Goal: Information Seeking & Learning: Learn about a topic

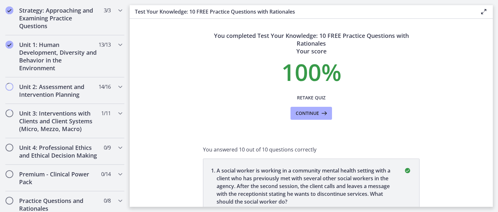
scroll to position [418, 0]
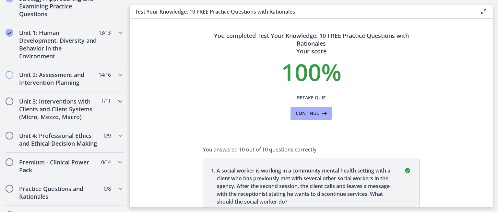
click at [116, 98] on icon "Chapters" at bounding box center [120, 102] width 8 height 8
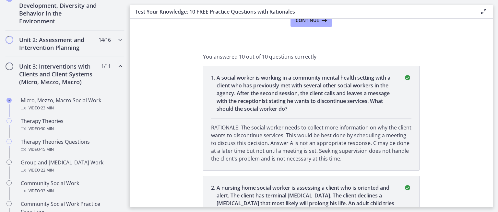
scroll to position [197, 0]
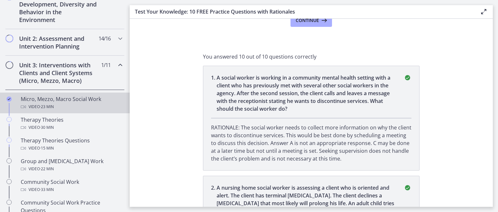
click at [75, 102] on div "Micro, Mezzo, Macro Social Work Video · 23 min" at bounding box center [71, 103] width 101 height 16
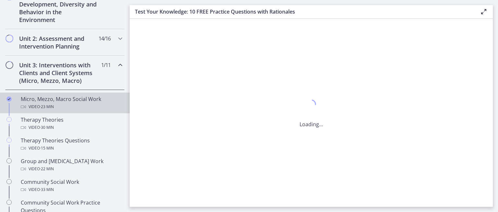
scroll to position [0, 0]
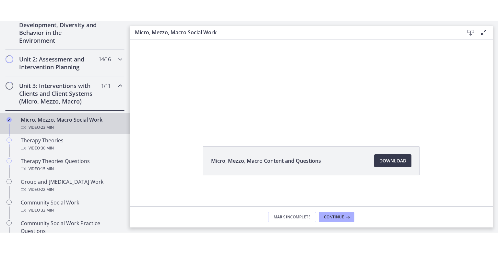
scroll to position [25, 0]
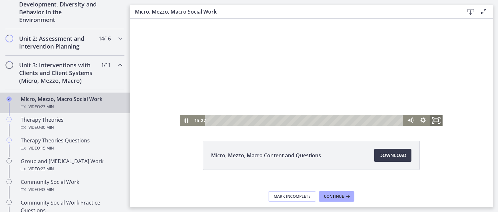
click at [433, 118] on icon "Fullscreen" at bounding box center [436, 120] width 16 height 13
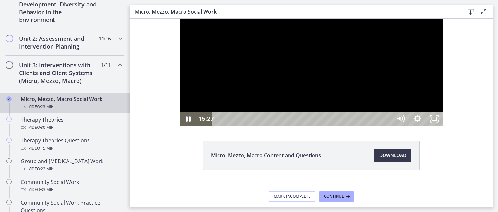
scroll to position [0, 0]
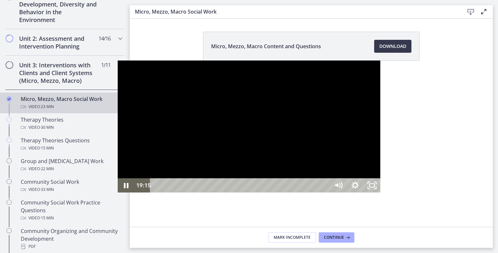
click at [325, 193] on div "20:26" at bounding box center [240, 186] width 169 height 14
click at [124, 189] on icon "Pause" at bounding box center [126, 186] width 5 height 6
click at [325, 193] on div "21:47" at bounding box center [240, 186] width 169 height 14
click at [380, 193] on icon "Unfullscreen" at bounding box center [371, 186] width 17 height 14
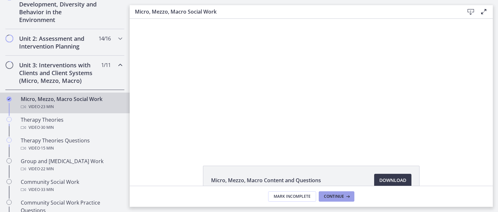
click at [348, 199] on icon at bounding box center [347, 196] width 6 height 5
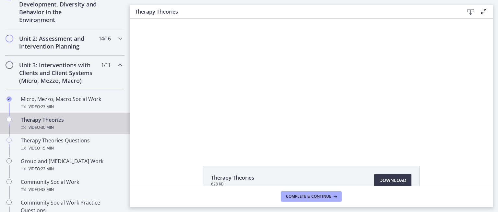
click at [171, 103] on div "Click for sound @keyframes VOLUME_SMALL_WAVE_FLASH { 0% { opacity: 0; } 33% { o…" at bounding box center [311, 85] width 363 height 132
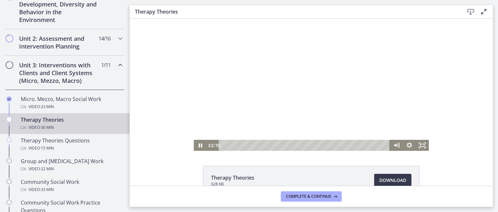
click at [221, 115] on div at bounding box center [311, 85] width 235 height 132
click at [223, 117] on div at bounding box center [311, 85] width 235 height 132
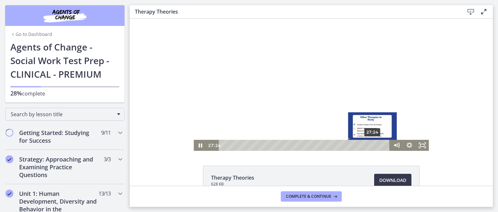
click at [370, 145] on div "27:24" at bounding box center [305, 145] width 163 height 11
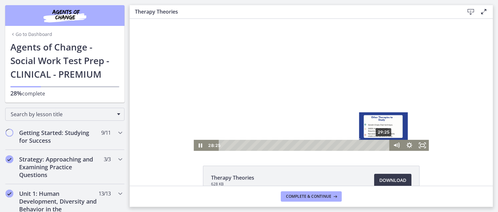
click at [382, 144] on div "29:25" at bounding box center [305, 145] width 163 height 11
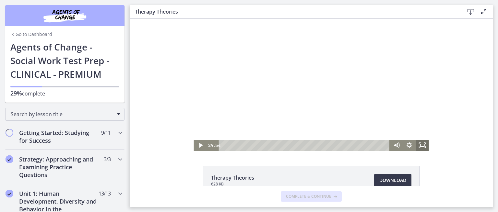
click at [423, 148] on icon "Fullscreen" at bounding box center [422, 145] width 13 height 11
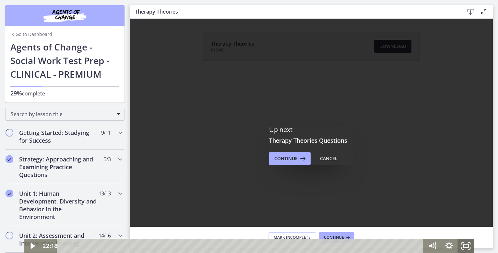
click at [466, 212] on icon "Fullscreen" at bounding box center [465, 246] width 17 height 14
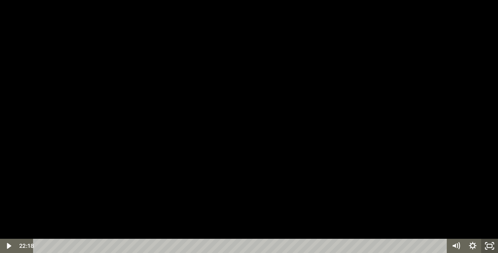
click at [490, 212] on icon "Unfullscreen" at bounding box center [489, 246] width 17 height 14
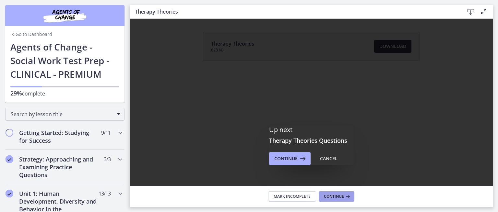
click at [343, 196] on span "Continue" at bounding box center [334, 196] width 20 height 5
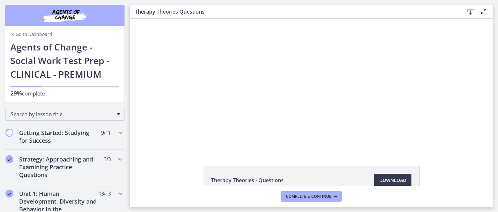
drag, startPoint x: 497, startPoint y: 74, endPoint x: 496, endPoint y: 112, distance: 38.3
click at [496, 112] on main "Therapy Theories Questions Download Enable fullscreen Therapy Theories - Questi…" at bounding box center [314, 106] width 368 height 212
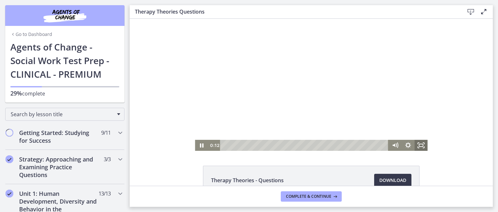
drag, startPoint x: 415, startPoint y: 143, endPoint x: 544, endPoint y: 190, distance: 137.6
click at [415, 143] on icon "Fullscreen" at bounding box center [421, 145] width 13 height 11
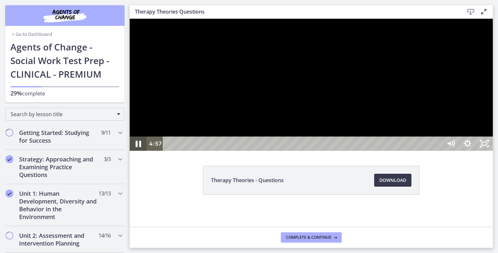
click at [136, 147] on icon "Pause" at bounding box center [138, 144] width 6 height 6
click at [136, 153] on icon "Play Video" at bounding box center [139, 143] width 20 height 17
click at [136, 151] on icon "Pause" at bounding box center [138, 144] width 17 height 14
click at [141, 153] on icon "Play Video" at bounding box center [139, 143] width 20 height 17
click at [137, 147] on icon "Pause" at bounding box center [138, 144] width 5 height 6
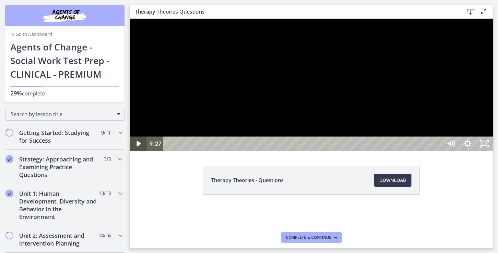
click at [138, 151] on icon "Play Video" at bounding box center [138, 144] width 17 height 14
click at [135, 151] on icon "Pause" at bounding box center [138, 144] width 17 height 14
click at [135, 151] on icon "Play Video" at bounding box center [138, 144] width 17 height 14
click at [138, 153] on icon "Pause" at bounding box center [138, 143] width 20 height 17
click at [137, 147] on icon "Play Video" at bounding box center [138, 144] width 4 height 6
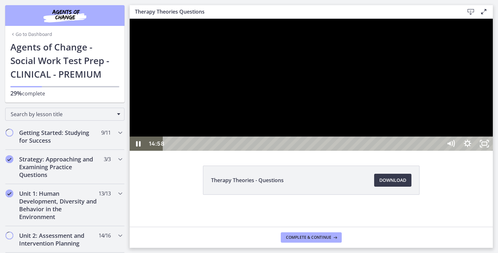
drag, startPoint x: 582, startPoint y: 206, endPoint x: 579, endPoint y: 216, distance: 11.1
click at [493, 151] on div at bounding box center [311, 85] width 363 height 132
click at [138, 147] on icon "Play Video" at bounding box center [138, 144] width 4 height 6
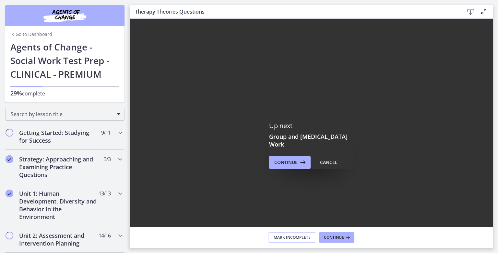
click at [493, 146] on div "Click for sound @keyframes VOLUME_SMALL_WAVE_FLASH { 0% { opacity: 0; } 33% { o…" at bounding box center [311, 146] width 363 height 0
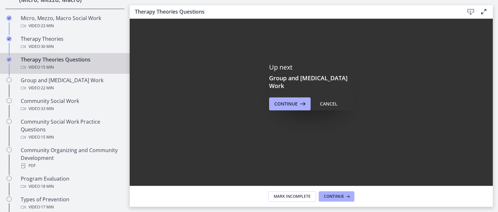
scroll to position [273, 0]
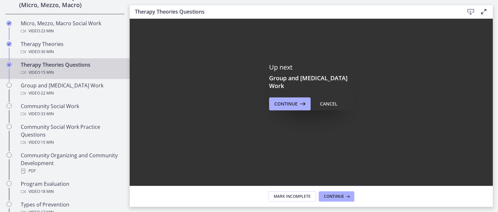
click at [83, 64] on div "Therapy Theories Questions Video · 15 min" at bounding box center [71, 69] width 101 height 16
click at [324, 100] on button "Cancel" at bounding box center [329, 104] width 28 height 13
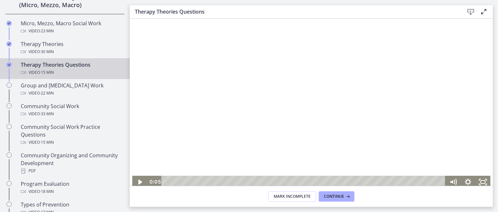
drag, startPoint x: 487, startPoint y: 81, endPoint x: 484, endPoint y: 115, distance: 34.5
click at [484, 115] on div at bounding box center [311, 87] width 358 height 204
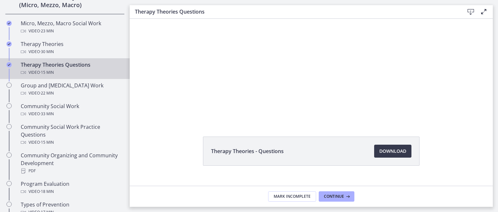
scroll to position [161, 0]
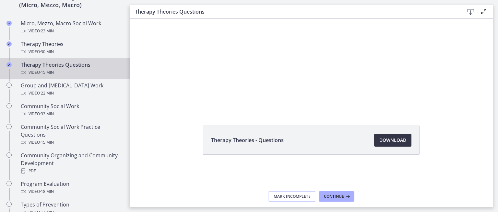
click at [387, 142] on span "Download Opens in a new window" at bounding box center [392, 140] width 27 height 8
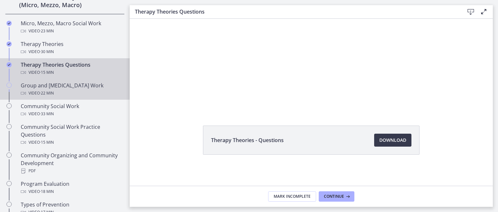
click at [79, 89] on div "Group and [MEDICAL_DATA] Work Video · 22 min" at bounding box center [71, 90] width 101 height 16
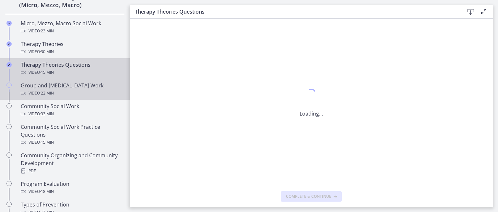
scroll to position [0, 0]
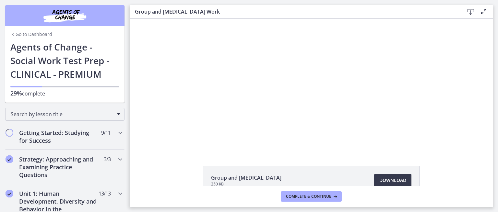
click at [130, 14] on div "Group and [MEDICAL_DATA] Work Download Enable fullscreen" at bounding box center [311, 12] width 363 height 14
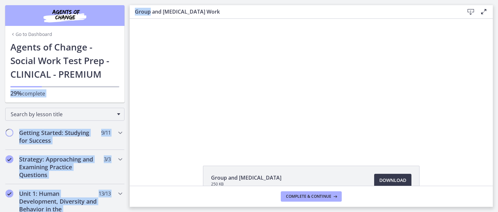
drag, startPoint x: 130, startPoint y: 14, endPoint x: 112, endPoint y: 76, distance: 65.2
click at [112, 76] on div "Go to Dashboard Go to Dashboard Agents of Change - Social Work Test Prep - CLIN…" at bounding box center [249, 106] width 498 height 212
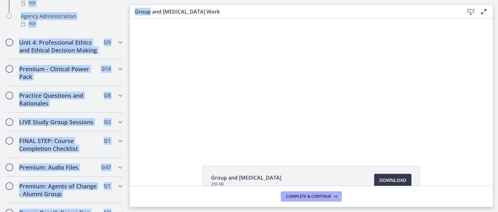
scroll to position [504, 0]
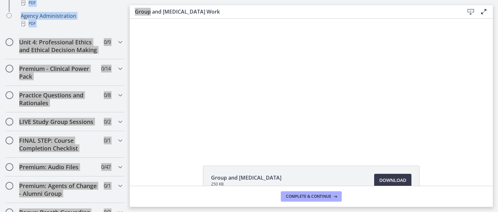
click at [145, 91] on div "Click for sound @keyframes VOLUME_SMALL_WAVE_FLASH { 0% { opacity: 0; } 33% { o…" at bounding box center [311, 85] width 363 height 132
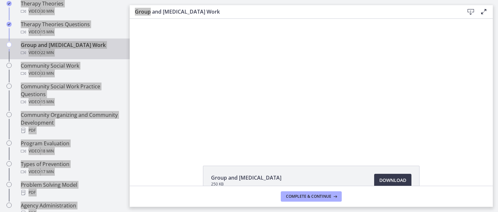
scroll to position [302, 0]
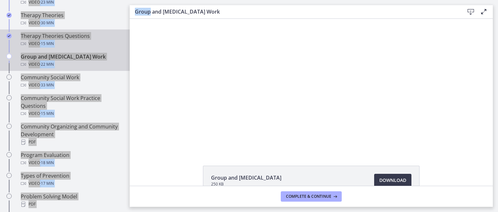
click at [112, 32] on link "Therapy Theories Questions Video · 15 min" at bounding box center [65, 39] width 130 height 21
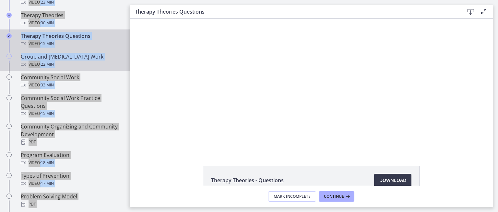
click at [53, 58] on div "Group and [MEDICAL_DATA] Work Video · 22 min" at bounding box center [71, 61] width 101 height 16
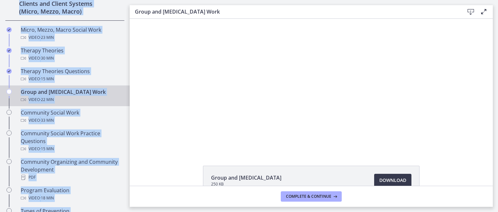
scroll to position [252, 0]
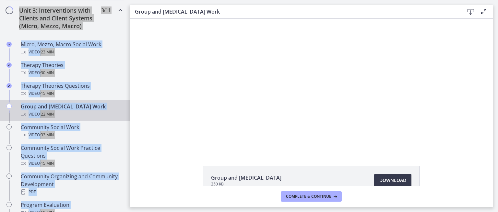
click at [159, 87] on div "Click for sound @keyframes VOLUME_SMALL_WAVE_FLASH { 0% { opacity: 0; } 33% { o…" at bounding box center [311, 85] width 363 height 132
click at [159, 88] on div "Click for sound @keyframes VOLUME_SMALL_WAVE_FLASH { 0% { opacity: 0; } 33% { o…" at bounding box center [311, 85] width 363 height 132
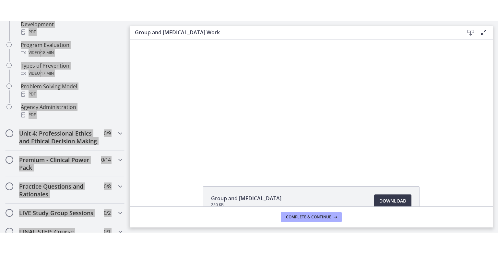
scroll to position [431, 0]
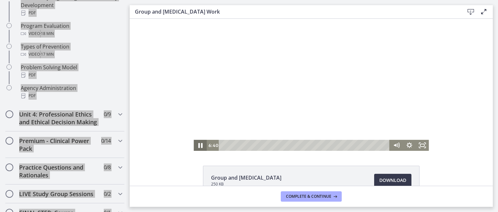
click at [193, 147] on icon "Pause" at bounding box center [200, 145] width 16 height 13
click at [199, 143] on icon "Play Video" at bounding box center [200, 145] width 13 height 11
click at [422, 147] on rect "Fullscreen" at bounding box center [422, 145] width 4 height 3
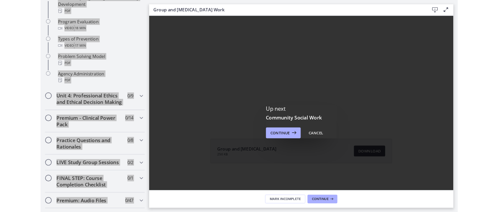
scroll to position [0, 0]
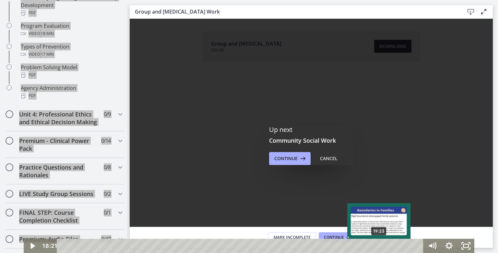
click at [379, 212] on div "19:23" at bounding box center [241, 246] width 357 height 14
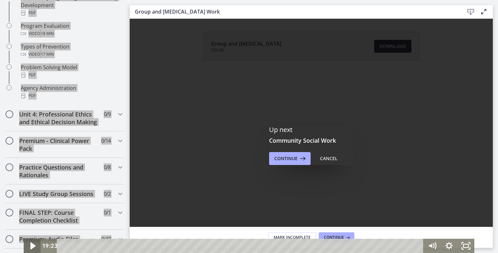
click at [34, 212] on icon "Play Video" at bounding box center [33, 246] width 20 height 17
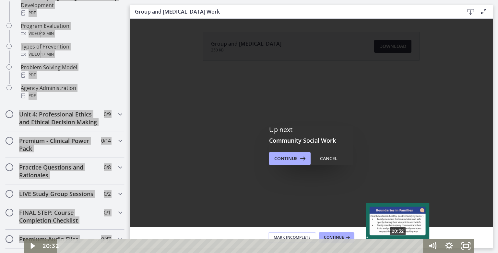
click at [398, 212] on div "20:32" at bounding box center [241, 246] width 357 height 14
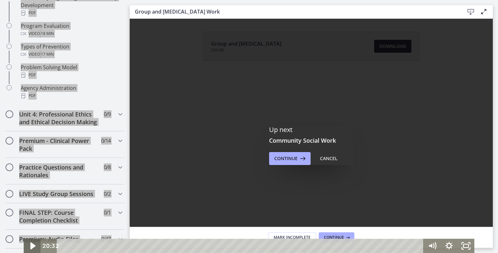
click at [34, 212] on icon "Play Video" at bounding box center [33, 246] width 20 height 17
click at [469, 212] on icon "Fullscreen" at bounding box center [466, 246] width 20 height 17
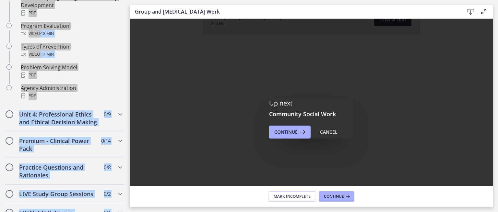
scroll to position [27, 0]
click at [290, 133] on span "Continue" at bounding box center [285, 132] width 23 height 8
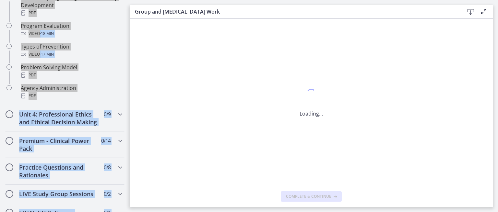
scroll to position [0, 0]
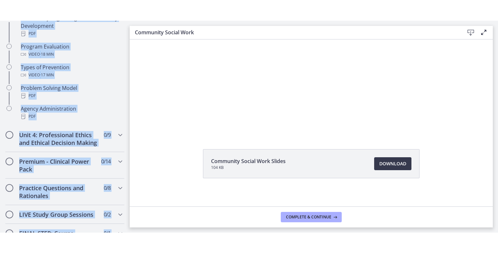
scroll to position [38, 0]
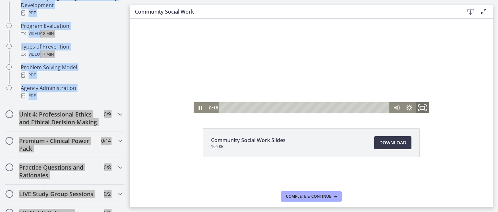
click at [420, 105] on icon "Fullscreen" at bounding box center [423, 107] width 16 height 13
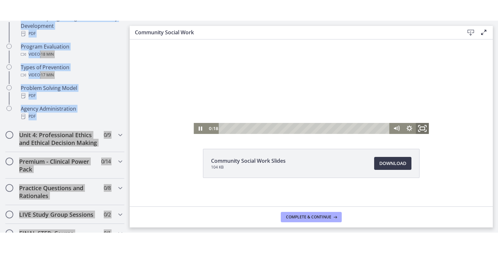
scroll to position [0, 0]
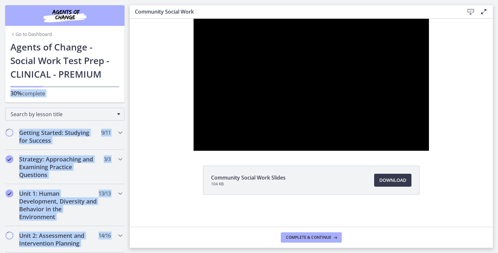
scroll to position [431, 0]
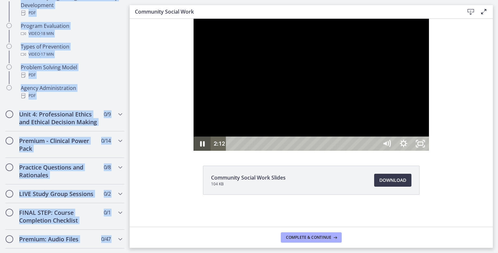
click at [194, 151] on icon "Pause" at bounding box center [202, 144] width 17 height 14
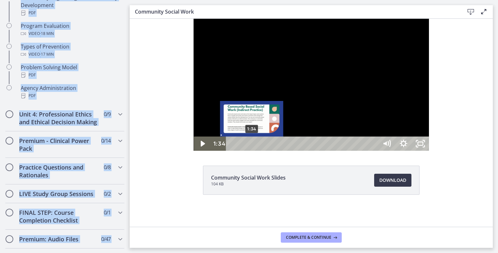
click at [232, 151] on div "1:34" at bounding box center [303, 144] width 142 height 14
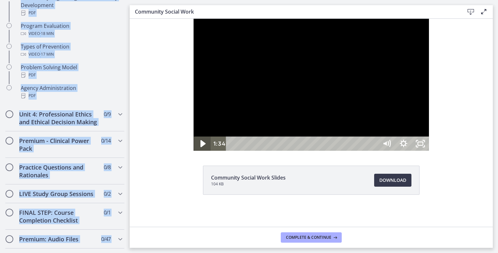
click at [200, 147] on icon "Play Video" at bounding box center [202, 143] width 5 height 7
click at [194, 151] on icon "Pause" at bounding box center [202, 144] width 17 height 14
drag, startPoint x: 138, startPoint y: 264, endPoint x: 150, endPoint y: 265, distance: 11.7
click at [193, 153] on icon "Play Video" at bounding box center [203, 143] width 20 height 17
click at [194, 151] on icon "Pause" at bounding box center [202, 144] width 17 height 14
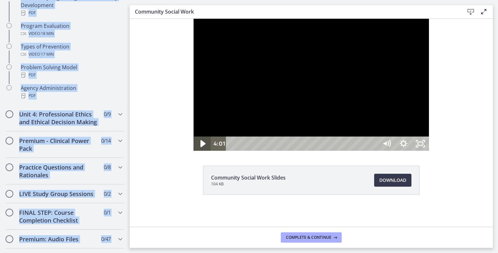
drag, startPoint x: 136, startPoint y: 265, endPoint x: 140, endPoint y: 258, distance: 9.0
click at [193, 153] on icon "Play Video" at bounding box center [203, 143] width 20 height 17
drag, startPoint x: 138, startPoint y: 265, endPoint x: 130, endPoint y: 258, distance: 11.0
click at [194, 151] on icon "Pause" at bounding box center [202, 144] width 17 height 14
click at [194, 151] on icon "Play Video" at bounding box center [202, 144] width 17 height 14
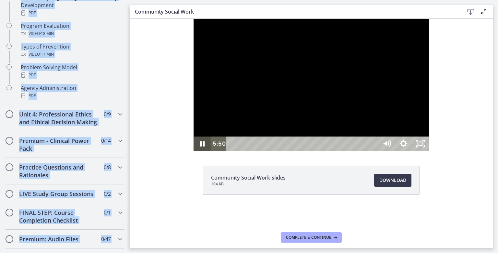
click at [194, 151] on icon "Pause" at bounding box center [202, 144] width 17 height 14
click at [200, 147] on icon "Play Video" at bounding box center [202, 143] width 5 height 7
click at [194, 151] on icon "Pause" at bounding box center [202, 144] width 17 height 14
click at [201, 147] on icon "Play Video" at bounding box center [203, 144] width 4 height 6
click at [194, 151] on icon "Pause" at bounding box center [202, 144] width 17 height 14
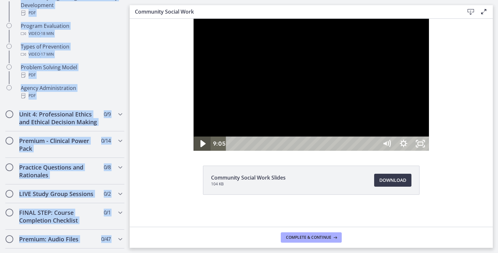
click at [193, 153] on icon "Play Video" at bounding box center [203, 143] width 20 height 17
click at [200, 147] on icon "Pause" at bounding box center [203, 144] width 6 height 6
click at [193, 153] on icon "Play Video" at bounding box center [203, 143] width 20 height 17
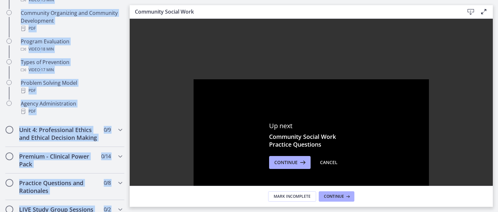
scroll to position [420, 0]
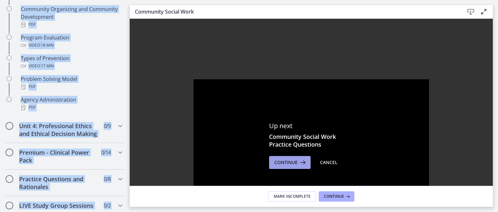
click at [284, 160] on span "Continue" at bounding box center [285, 163] width 23 height 8
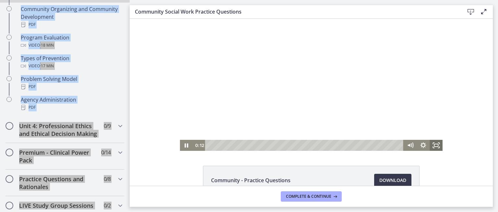
drag, startPoint x: 435, startPoint y: 146, endPoint x: 565, endPoint y: 193, distance: 137.9
click at [435, 146] on icon "Fullscreen" at bounding box center [435, 145] width 13 height 11
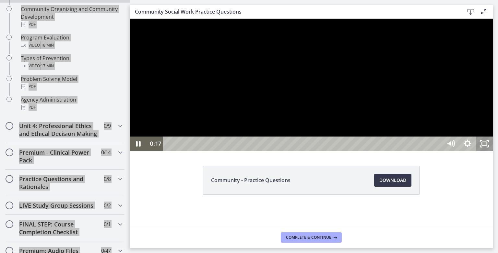
click at [493, 151] on icon "Unfullscreen" at bounding box center [484, 144] width 17 height 14
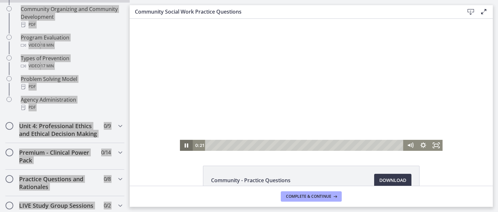
click at [182, 144] on icon "Pause" at bounding box center [186, 145] width 13 height 11
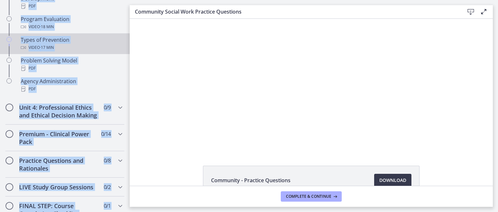
scroll to position [454, 0]
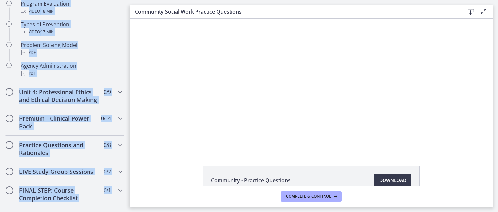
click at [116, 91] on icon "Chapters" at bounding box center [120, 92] width 8 height 8
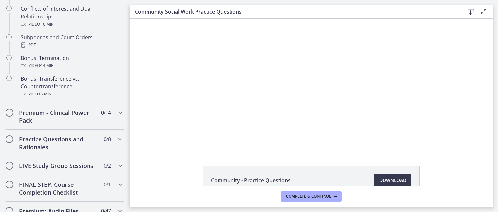
scroll to position [427, 0]
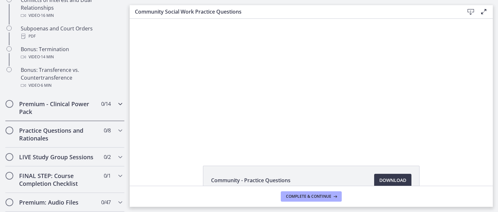
click at [111, 119] on div "Premium - Clinical Power Pack 0 / 14 Completed" at bounding box center [64, 108] width 119 height 27
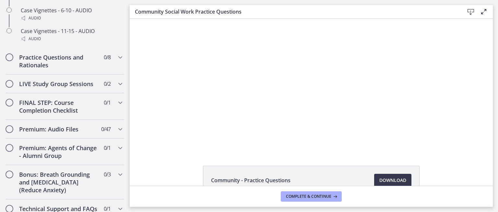
scroll to position [616, 0]
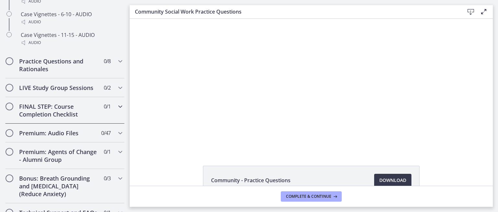
click at [109, 116] on div "FINAL STEP: Course Completion Checklist 0 / 1 Completed" at bounding box center [64, 110] width 119 height 27
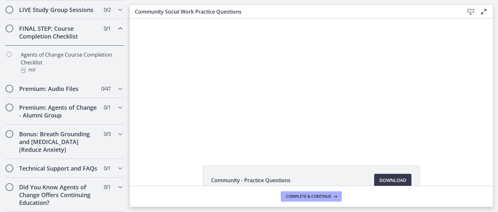
scroll to position [355, 0]
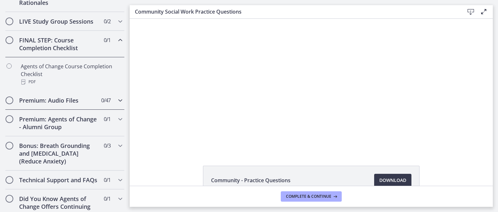
click at [116, 104] on icon "Chapters" at bounding box center [120, 101] width 8 height 8
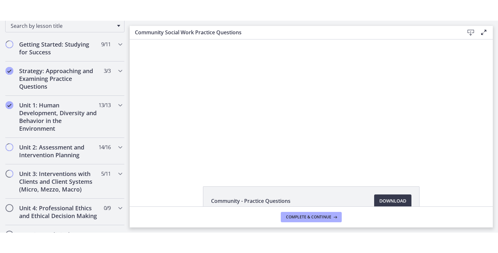
scroll to position [101, 0]
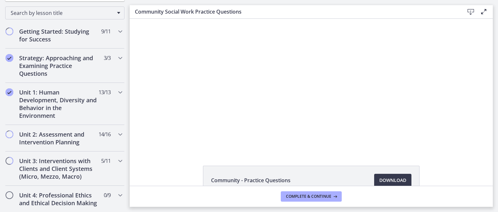
drag, startPoint x: 127, startPoint y: 62, endPoint x: 5, endPoint y: 23, distance: 128.0
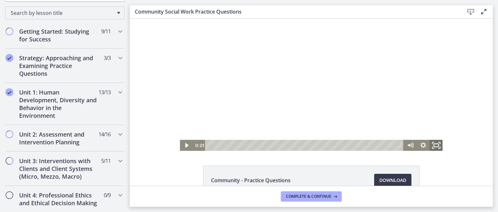
click at [433, 145] on icon "Fullscreen" at bounding box center [436, 145] width 16 height 13
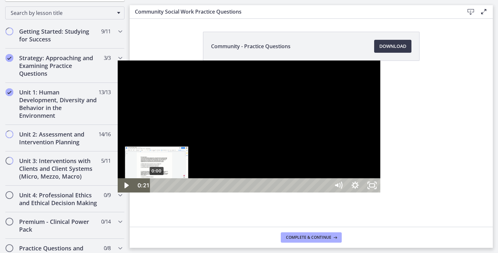
click at [156, 193] on div "0:00" at bounding box center [240, 186] width 169 height 14
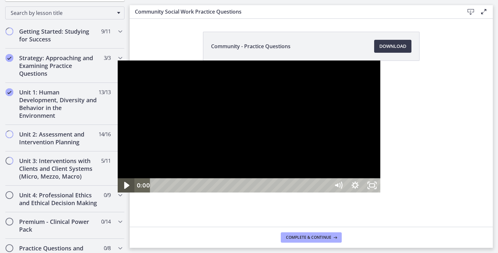
click at [117, 194] on icon "Play Video" at bounding box center [127, 185] width 20 height 17
click at [124, 189] on icon "Pause" at bounding box center [126, 186] width 5 height 6
click at [124, 189] on icon "Play Video" at bounding box center [126, 186] width 4 height 6
drag, startPoint x: 6, startPoint y: 247, endPoint x: 0, endPoint y: 253, distance: 8.5
click at [116, 194] on icon "Pause" at bounding box center [126, 185] width 20 height 17
